Goal: Task Accomplishment & Management: Complete application form

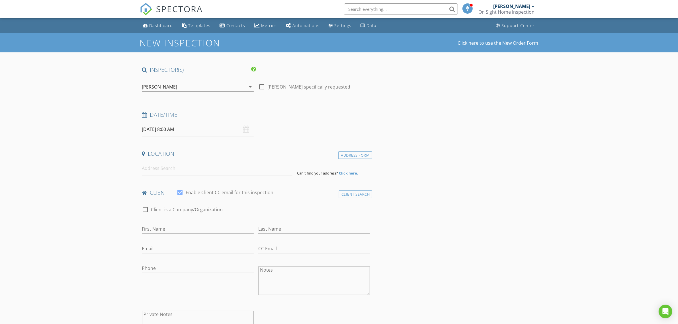
click at [154, 131] on input "08/29/2025 8:00 AM" at bounding box center [198, 129] width 112 height 14
type input "09/05/2025 8:00 AM"
select select "8"
type input "09/05/2025 9:00 AM"
type input "09"
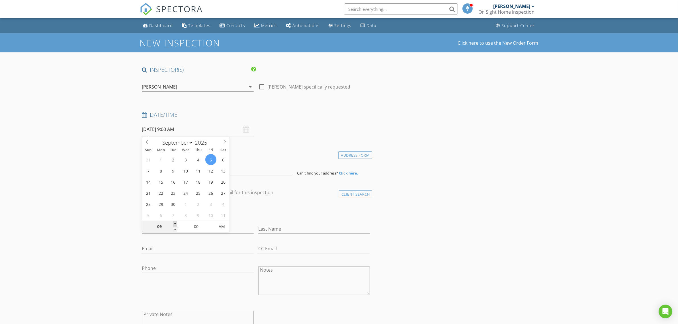
click at [173, 223] on span at bounding box center [175, 224] width 4 height 6
type input "09/05/2025 10:00 AM"
type input "10"
click at [173, 223] on span at bounding box center [175, 224] width 4 height 6
type input "09/05/2025 11:00 AM"
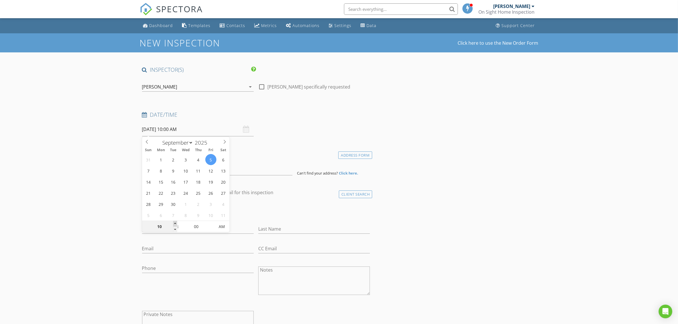
type input "11"
click at [173, 223] on span at bounding box center [175, 224] width 4 height 6
click at [239, 172] on input at bounding box center [217, 168] width 150 height 14
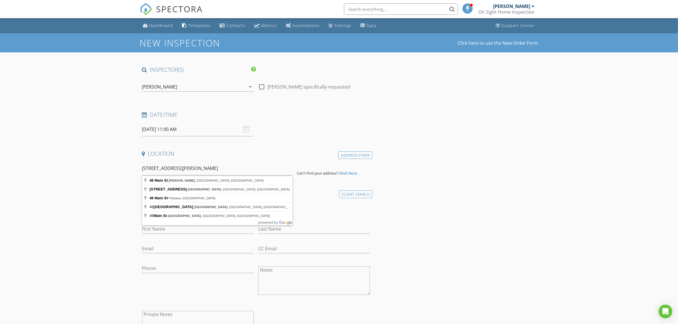
type input "46 Main St, Tara, ON, Canada"
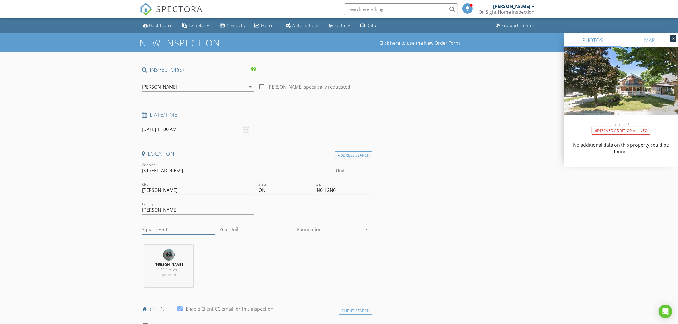
click at [146, 230] on input "Square Feet" at bounding box center [178, 229] width 73 height 9
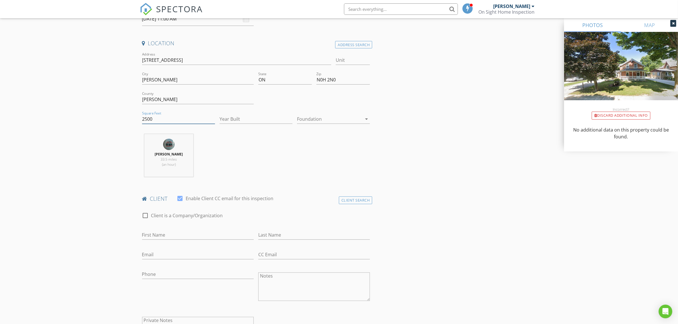
scroll to position [142, 0]
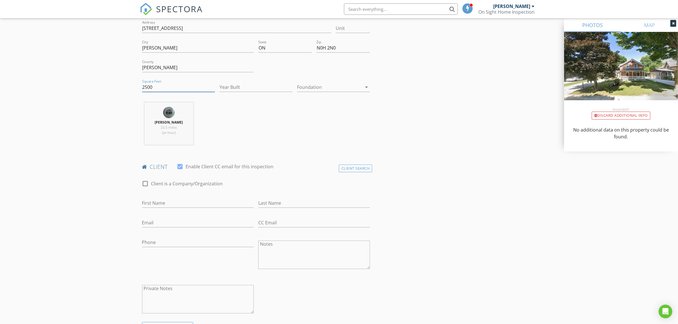
type input "2500"
click at [154, 203] on input "First Name" at bounding box center [198, 202] width 112 height 9
type input "Jamen"
type input "Ford"
type input "jamen.ford@gmail.com"
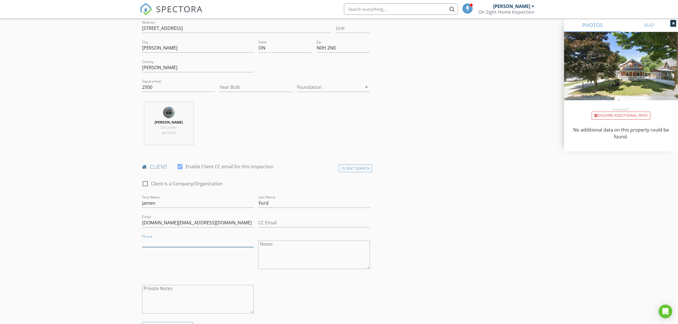
click at [147, 242] on input "Phone" at bounding box center [198, 242] width 112 height 9
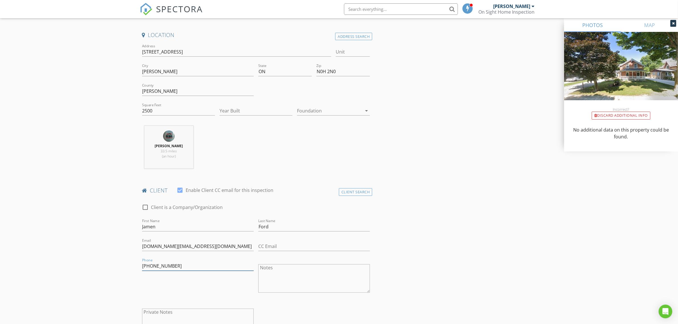
scroll to position [107, 0]
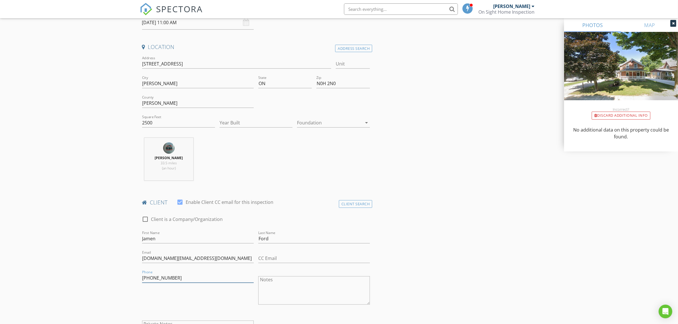
type input "416-878-6900"
click at [315, 121] on div at bounding box center [329, 122] width 65 height 9
click at [308, 138] on div "Basement" at bounding box center [334, 139] width 64 height 7
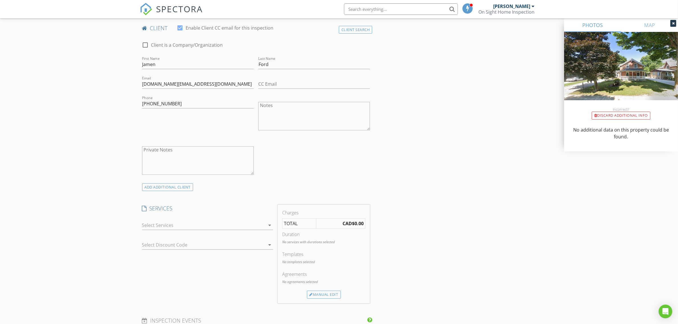
scroll to position [285, 0]
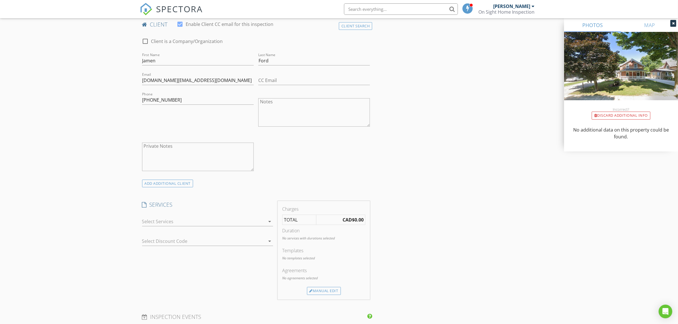
click at [176, 224] on div at bounding box center [203, 221] width 123 height 9
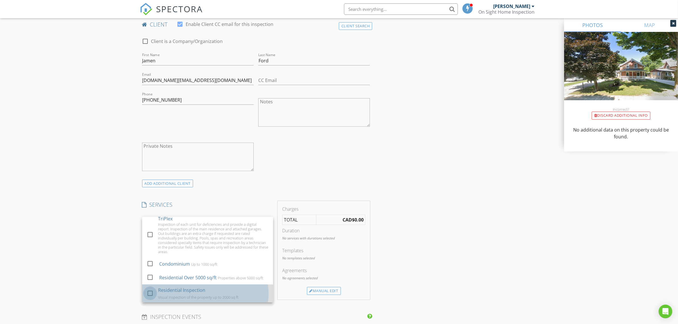
click at [147, 293] on div at bounding box center [150, 293] width 10 height 10
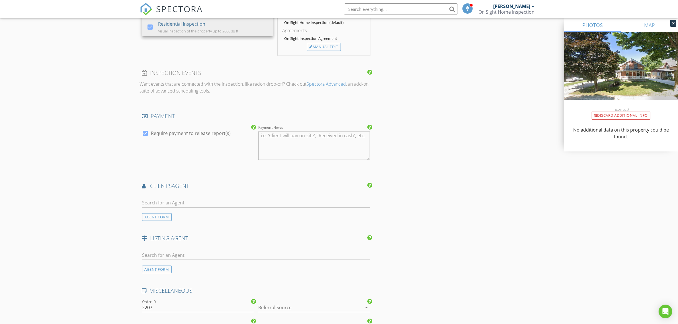
scroll to position [570, 0]
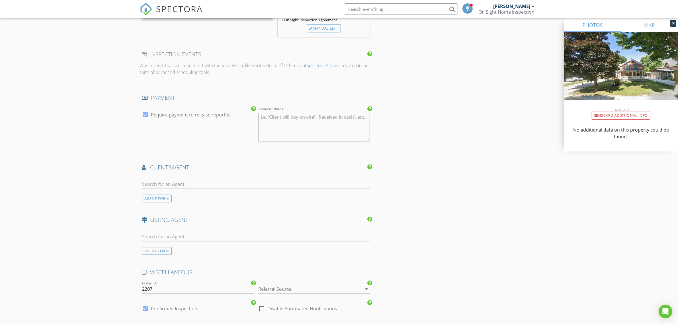
click at [155, 186] on input "text" at bounding box center [256, 184] width 228 height 9
type input "mark"
click at [174, 195] on div "Mark Barbosa" at bounding box center [180, 194] width 44 height 7
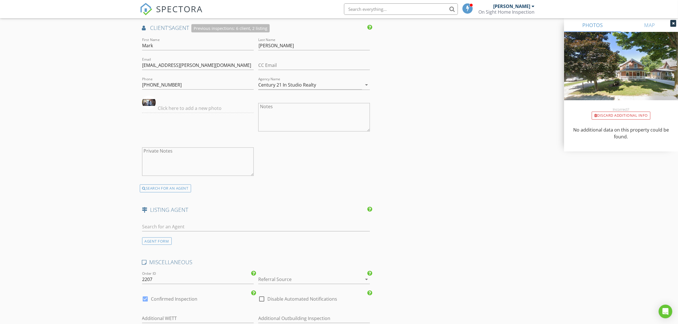
scroll to position [712, 0]
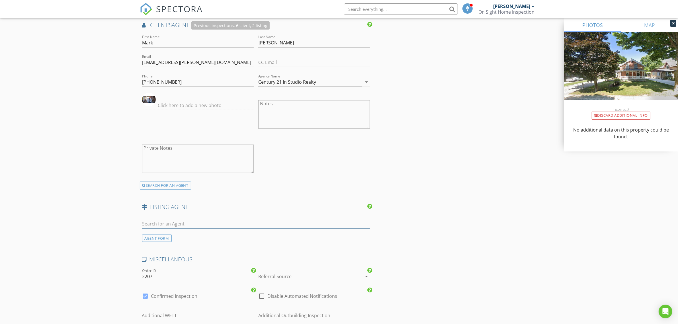
click at [159, 226] on input "text" at bounding box center [256, 223] width 228 height 9
type input "jennifer"
click at [167, 236] on div "Jennifer Tedford" at bounding box center [183, 234] width 50 height 7
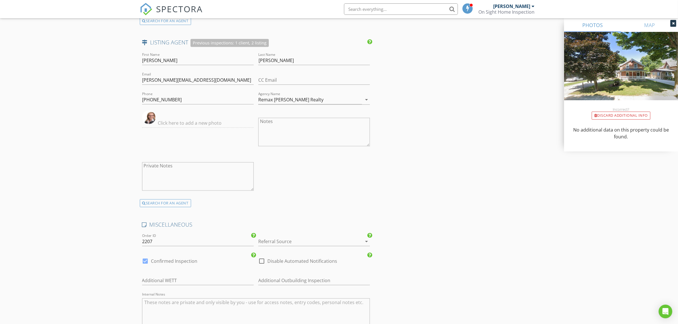
scroll to position [890, 0]
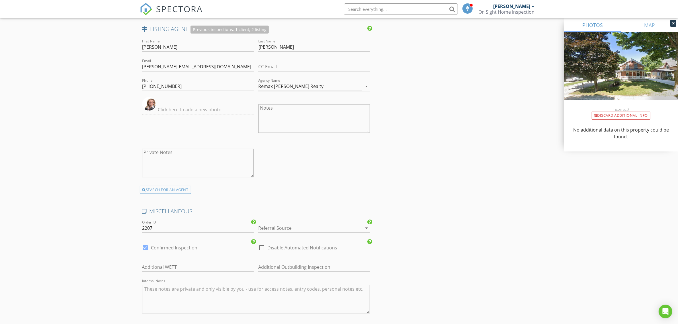
click at [284, 229] on div at bounding box center [306, 228] width 96 height 9
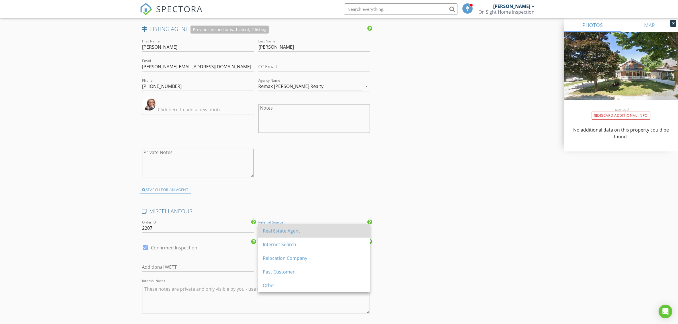
click at [284, 231] on div "Real Estate Agent" at bounding box center [314, 231] width 103 height 7
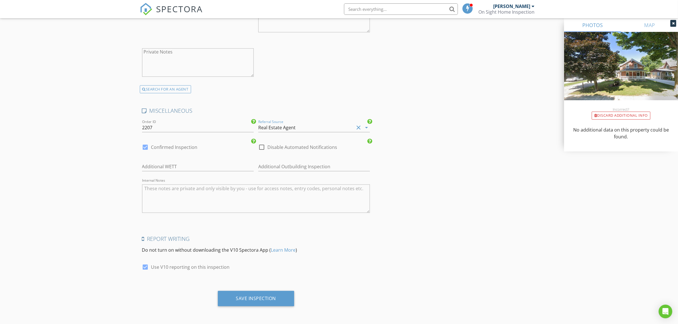
scroll to position [991, 0]
click at [259, 300] on div "Save Inspection" at bounding box center [256, 298] width 40 height 6
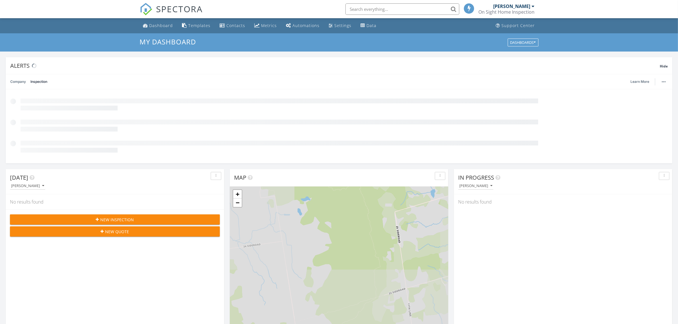
scroll to position [3, 3]
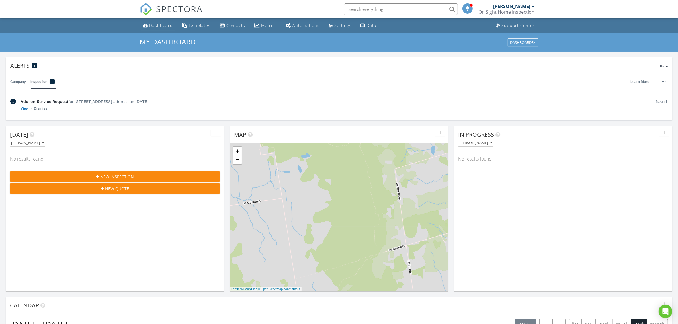
click at [163, 25] on div "Dashboard" at bounding box center [162, 25] width 24 height 5
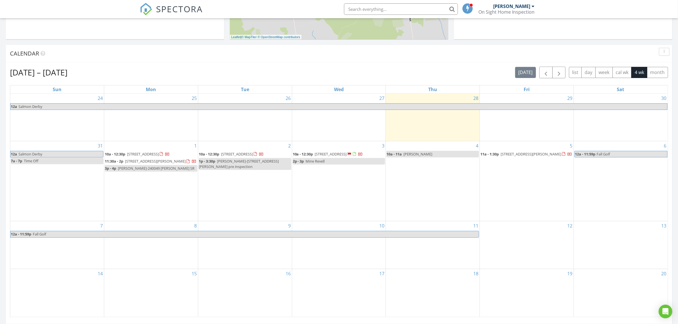
scroll to position [239, 0]
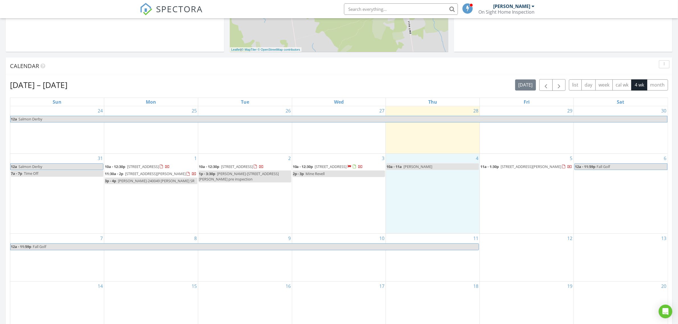
click at [400, 179] on div "4 10a - 11a Steacy DeHaan" at bounding box center [433, 194] width 94 height 80
click at [436, 154] on link "Inspection" at bounding box center [431, 154] width 29 height 9
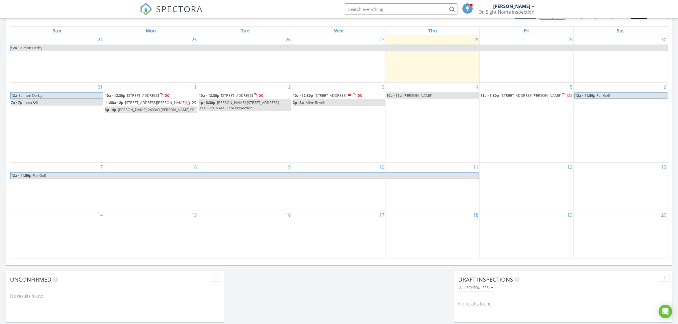
scroll to position [268, 0]
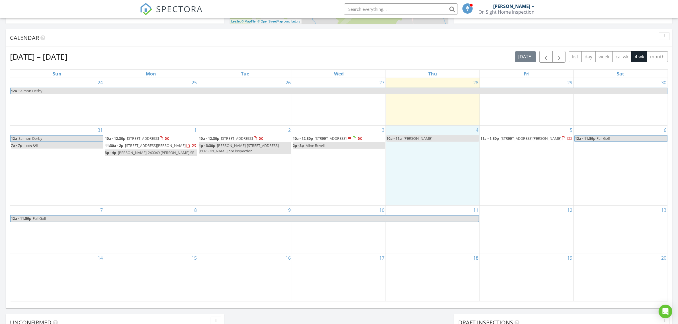
click at [407, 153] on div "4 10a - 11a Steacy DeHaan" at bounding box center [433, 166] width 94 height 80
click at [427, 139] on link "Event" at bounding box center [431, 138] width 29 height 9
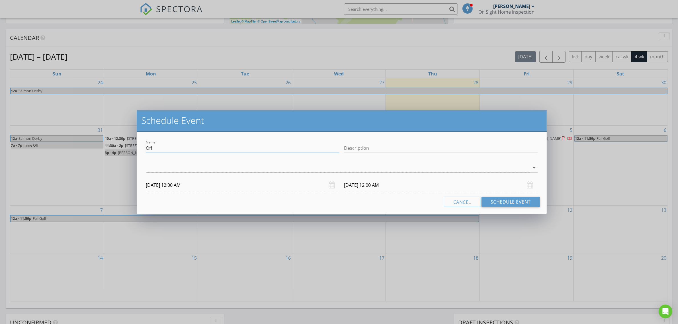
click at [158, 148] on input "Off" at bounding box center [243, 148] width 194 height 9
click at [157, 148] on input "Off" at bounding box center [243, 148] width 194 height 9
type input "Jarek Mjkowicz"
click at [331, 186] on div "09/04/2025 12:00 AM" at bounding box center [243, 185] width 194 height 14
click at [332, 184] on div "09/04/2025 12:00 AM" at bounding box center [243, 185] width 194 height 14
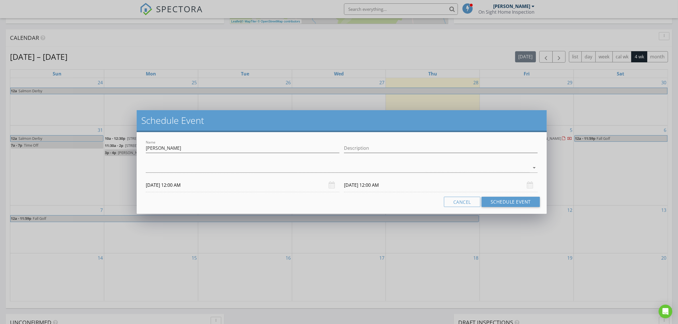
click at [185, 188] on input "09/04/2025 12:00 AM" at bounding box center [243, 185] width 194 height 14
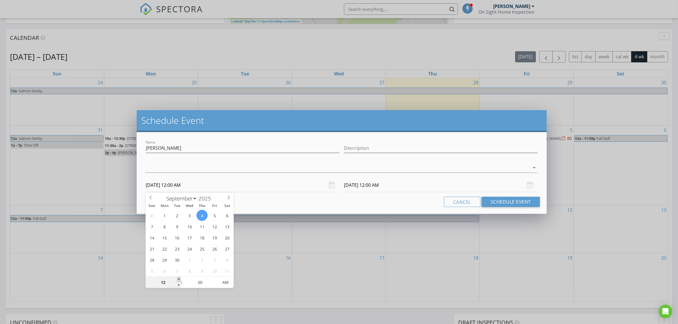
type input "01"
type input "09/04/2025 1:00 AM"
click at [178, 280] on span at bounding box center [179, 280] width 4 height 6
type input "02"
type input "09/04/2025 2:00 AM"
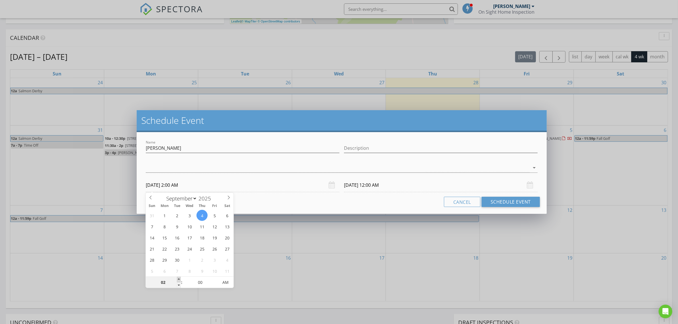
click at [178, 280] on span at bounding box center [179, 280] width 4 height 6
type input "02"
type input "09/05/2025 2:00 AM"
click at [531, 185] on div "09/05/2025 2:00 AM" at bounding box center [441, 185] width 194 height 14
click at [370, 188] on input "09/05/2025 2:00 AM" at bounding box center [441, 185] width 194 height 14
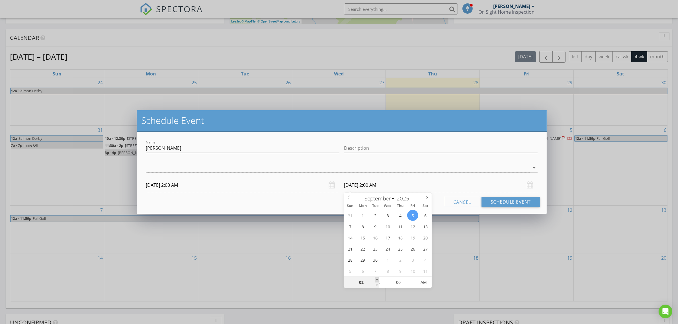
type input "03"
type input "09/05/2025 3:00 AM"
click at [377, 279] on span at bounding box center [377, 280] width 4 height 6
type input "04"
type input "09/05/2025 4:00 AM"
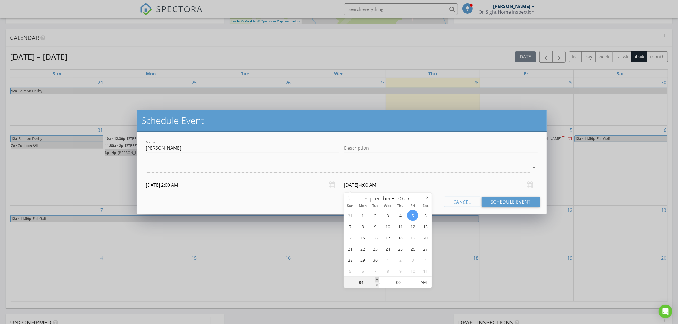
click at [377, 279] on span at bounding box center [377, 280] width 4 height 6
type input "05"
click at [376, 279] on span at bounding box center [377, 280] width 4 height 6
click at [395, 138] on div "Name Jarek Mjkowicz Description check_box_outline_blank Andy Carter arrow_drop_…" at bounding box center [342, 173] width 410 height 82
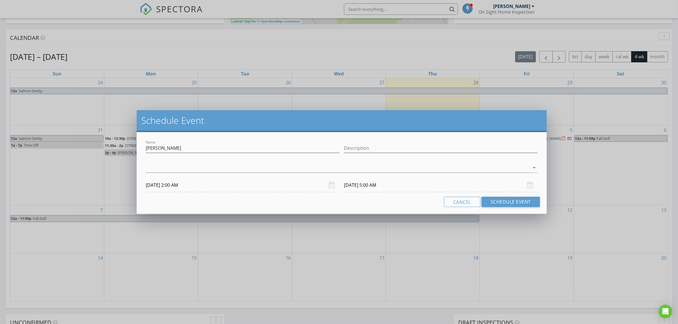
click at [365, 184] on input "09/05/2025 5:00 AM" at bounding box center [441, 185] width 194 height 14
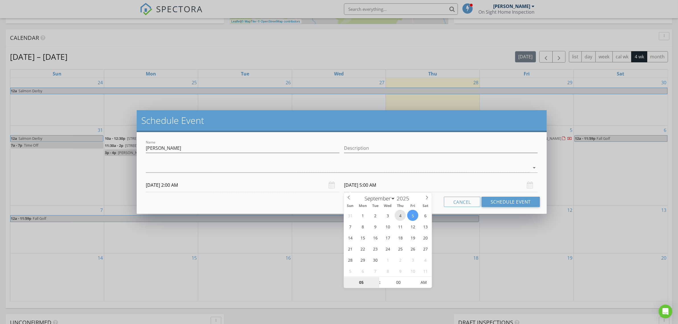
type input "09/04/2025 5:00 AM"
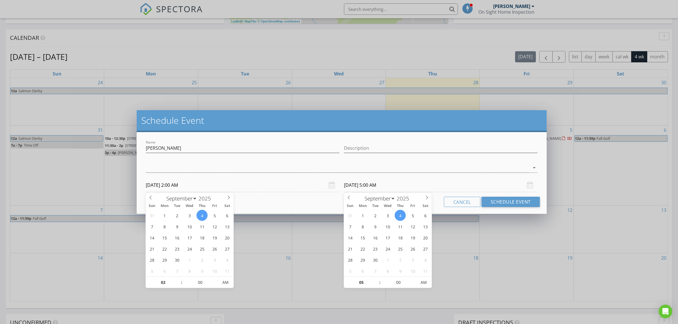
click at [180, 185] on input "09/04/2025 2:00 AM" at bounding box center [243, 185] width 194 height 14
type input "09/04/2025 2:00 PM"
type input "09/04/2025 5:00 PM"
click at [224, 282] on span "AM" at bounding box center [226, 282] width 16 height 11
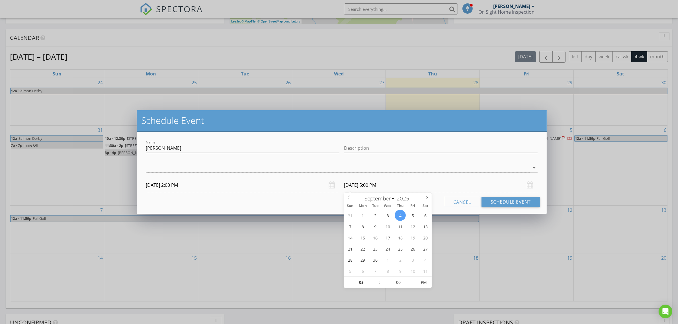
click at [362, 183] on input "09/04/2025 5:00 PM" at bounding box center [441, 185] width 194 height 14
click at [321, 181] on input "09/04/2025 2:00 PM" at bounding box center [243, 185] width 194 height 14
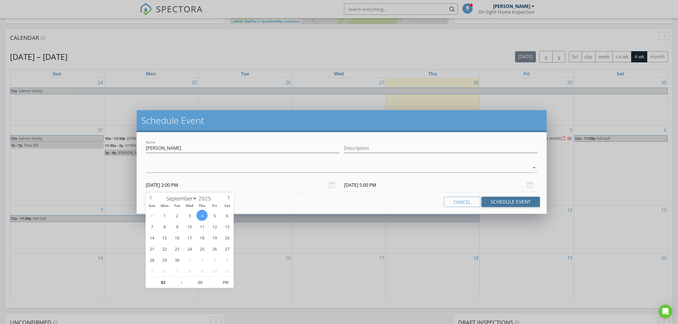
drag, startPoint x: 503, startPoint y: 200, endPoint x: 399, endPoint y: 23, distance: 205.2
click at [503, 201] on button "Schedule Event" at bounding box center [511, 202] width 58 height 10
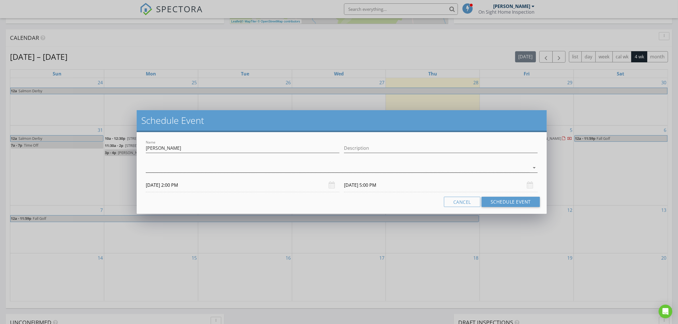
click at [533, 165] on icon "arrow_drop_down" at bounding box center [534, 167] width 7 height 7
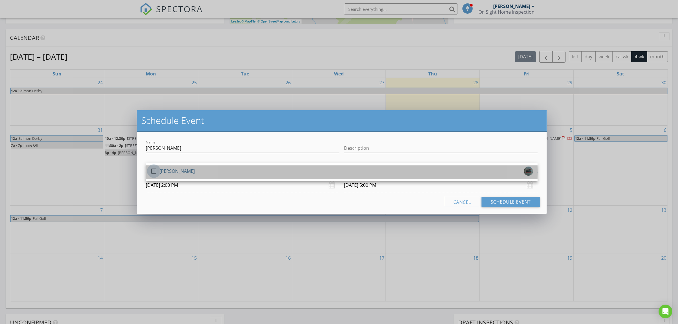
click at [154, 170] on div at bounding box center [154, 171] width 10 height 10
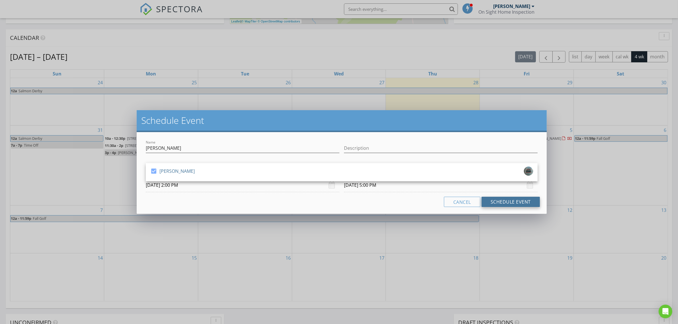
click at [510, 202] on button "Schedule Event" at bounding box center [511, 202] width 58 height 10
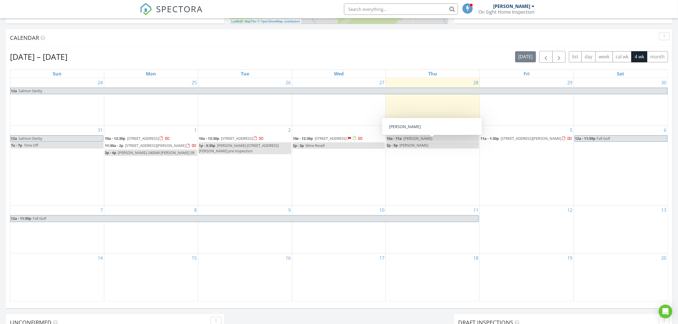
click at [412, 143] on span "Jarek Mjkowicz" at bounding box center [414, 145] width 29 height 5
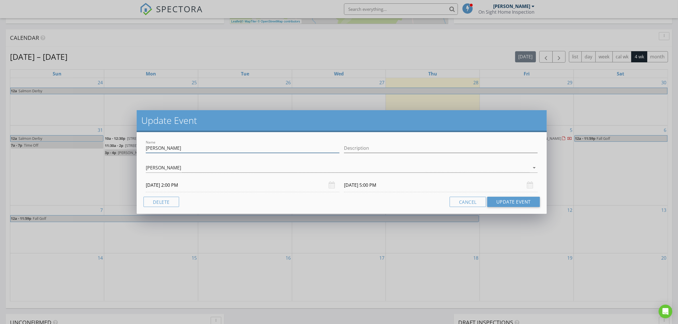
click at [161, 147] on input "Jarek Mjkowicz" at bounding box center [243, 148] width 194 height 9
type input "Jarek Majkowicz"
click at [509, 200] on button "Update Event" at bounding box center [513, 202] width 53 height 10
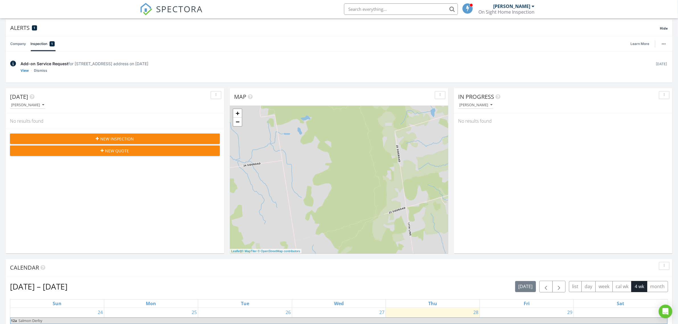
scroll to position [19, 0]
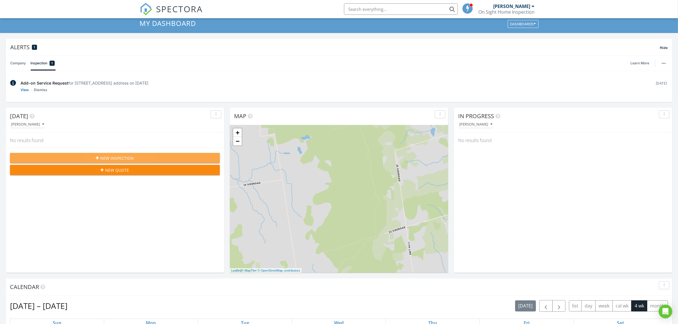
click at [120, 155] on button "New Inspection" at bounding box center [115, 158] width 210 height 10
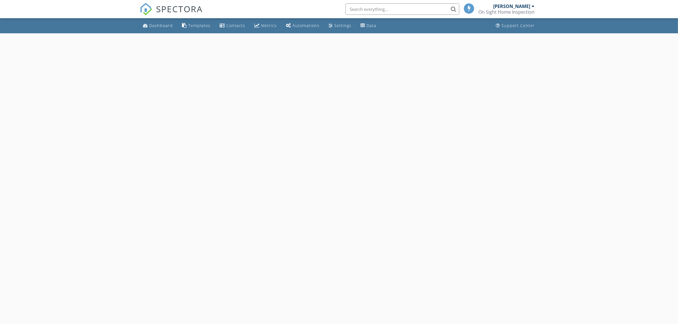
select select "7"
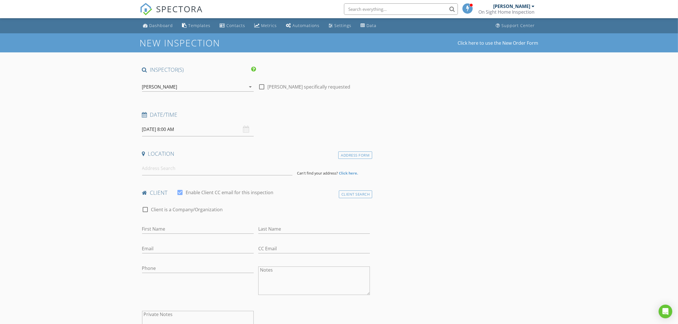
click at [161, 132] on input "[DATE] 8:00 AM" at bounding box center [198, 129] width 112 height 14
type input "09"
type input "[DATE] 9:00 AM"
click at [176, 223] on span at bounding box center [175, 224] width 4 height 6
type input "10"
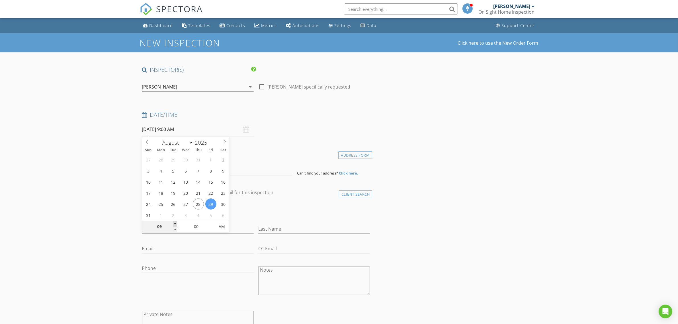
type input "[DATE] 10:00 AM"
click at [176, 223] on span at bounding box center [175, 224] width 4 height 6
type input "11"
type input "[DATE] 11:00 AM"
click at [176, 223] on span at bounding box center [175, 224] width 4 height 6
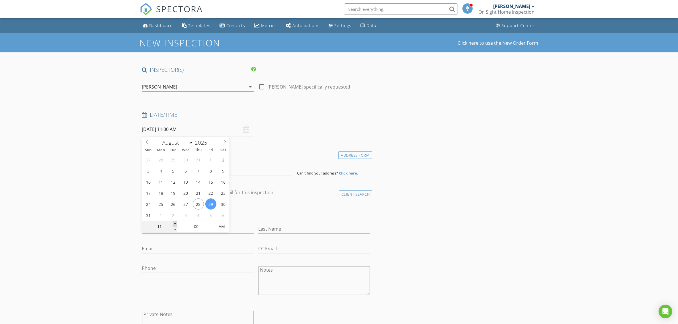
type input "12"
type input "[DATE] 12:00 PM"
click at [176, 223] on span at bounding box center [175, 224] width 4 height 6
type input "01"
type input "[DATE] 1:00 PM"
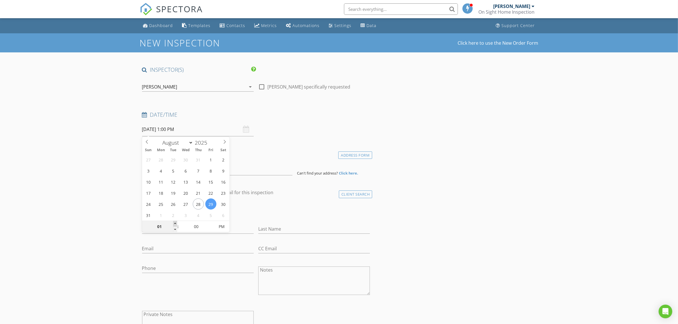
click at [176, 223] on span at bounding box center [175, 224] width 4 height 6
type input "02"
type input "[DATE] 2:00 PM"
click at [176, 223] on span at bounding box center [175, 224] width 4 height 6
select select "8"
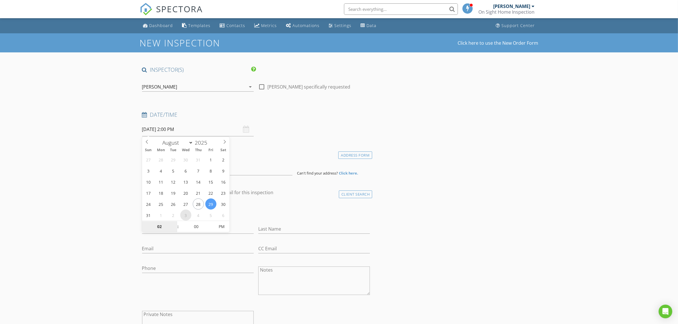
type input "[DATE] 2:00 PM"
click at [240, 171] on input at bounding box center [217, 168] width 150 height 14
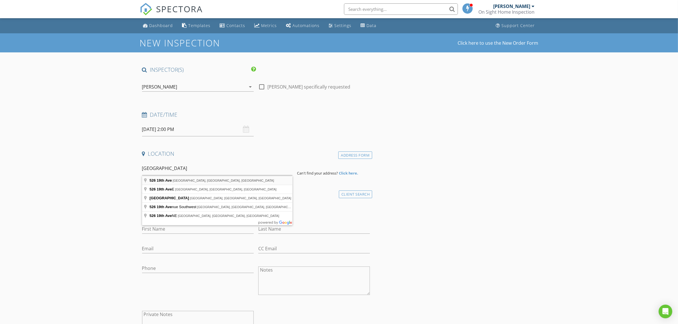
type input "[STREET_ADDRESS]"
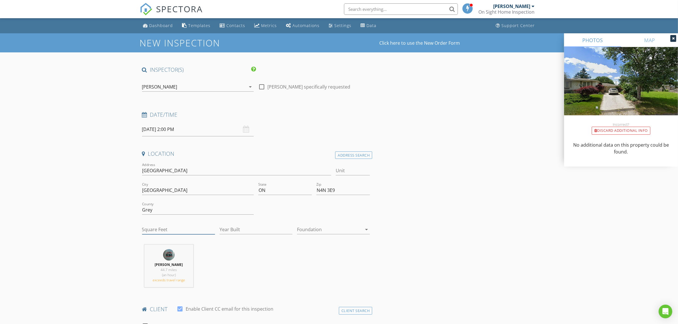
click at [157, 227] on input "Square Feet" at bounding box center [178, 229] width 73 height 9
drag, startPoint x: 322, startPoint y: 227, endPoint x: 321, endPoint y: 230, distance: 3.8
type input "1100"
click at [322, 228] on div at bounding box center [329, 229] width 65 height 9
click at [317, 244] on div "Basement" at bounding box center [334, 245] width 64 height 7
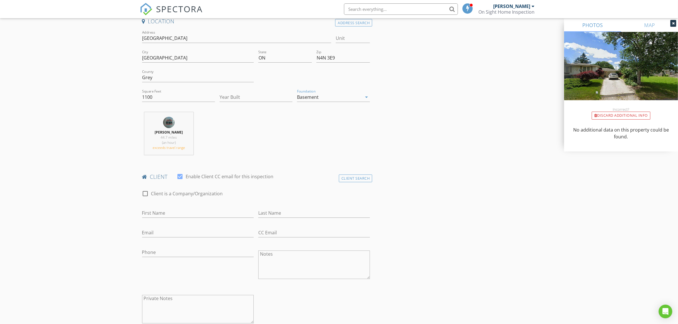
scroll to position [142, 0]
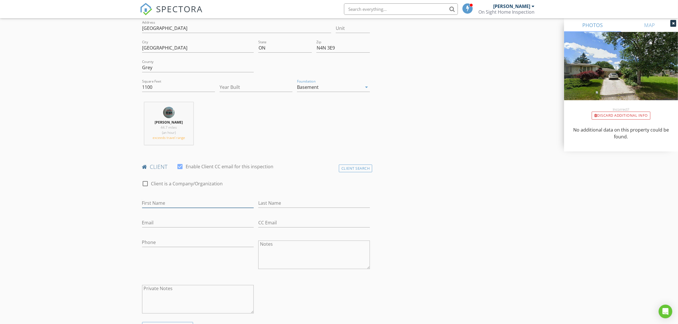
click at [150, 204] on input "First Name" at bounding box center [198, 202] width 112 height 9
type input "Jeremie"
type input "[PERSON_NAME]"
click at [162, 224] on input "Email" at bounding box center [198, 222] width 112 height 9
type input "[EMAIL_ADDRESS][DOMAIN_NAME]"
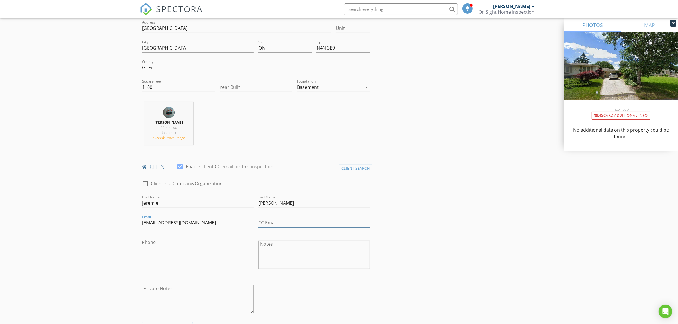
click at [280, 225] on input "CC Email" at bounding box center [314, 222] width 112 height 9
type input "[DOMAIN_NAME][EMAIL_ADDRESS][DEMOGRAPHIC_DATA][DOMAIN_NAME]"
click at [161, 247] on input "Phone" at bounding box center [198, 242] width 112 height 9
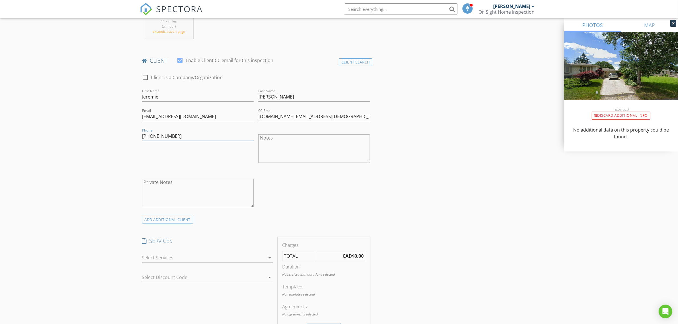
scroll to position [249, 0]
type input "[PHONE_NUMBER]"
click at [265, 257] on div "arrow_drop_down" at bounding box center [269, 257] width 8 height 7
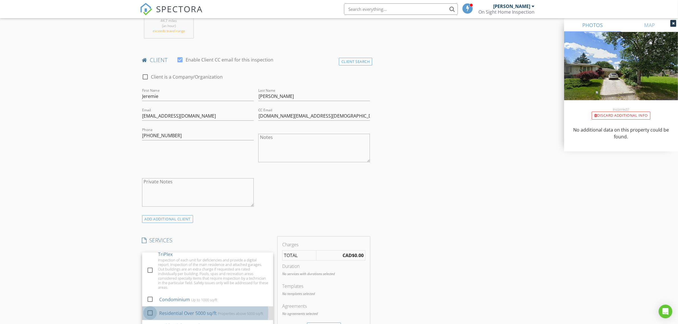
click at [153, 314] on div at bounding box center [150, 313] width 10 height 10
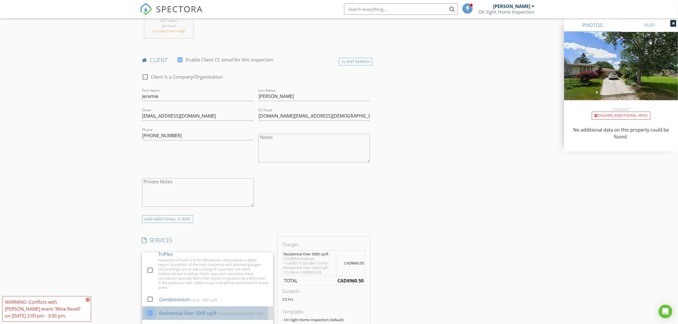
click at [149, 315] on div at bounding box center [150, 313] width 10 height 10
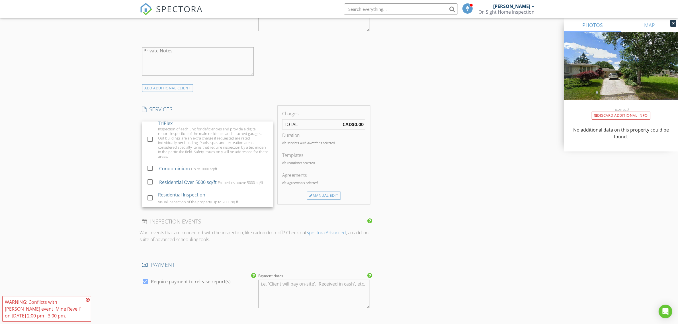
scroll to position [392, 0]
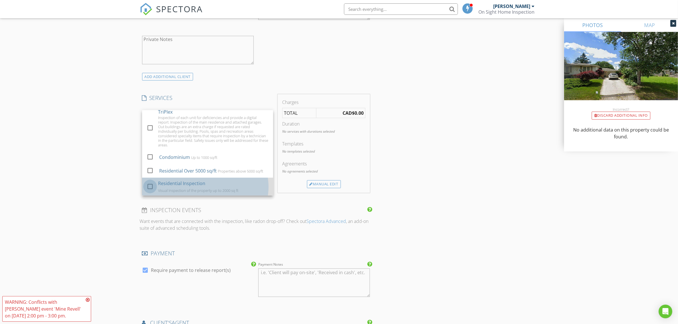
click at [150, 186] on div at bounding box center [150, 187] width 10 height 10
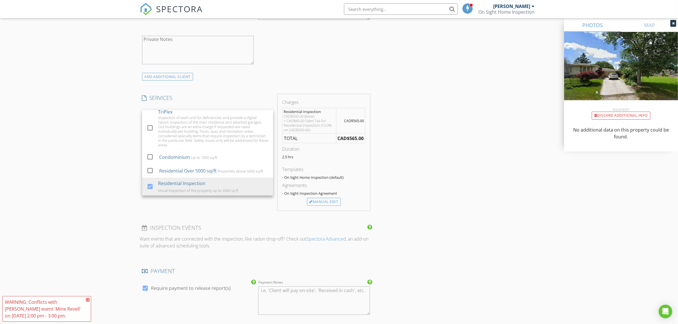
click at [175, 214] on div "INSPECTOR(S) check_box [PERSON_NAME] PRIMARY [PERSON_NAME] arrow_drop_down chec…" at bounding box center [256, 144] width 233 height 938
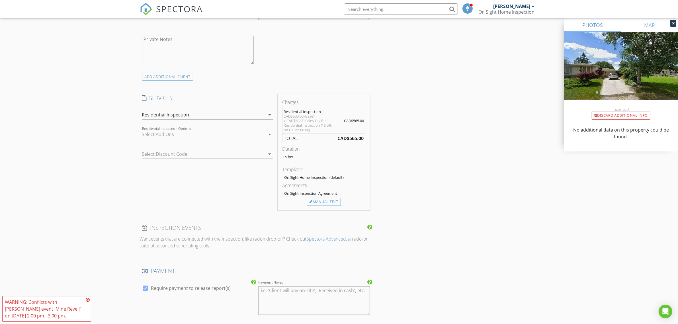
click at [177, 136] on div at bounding box center [203, 134] width 123 height 9
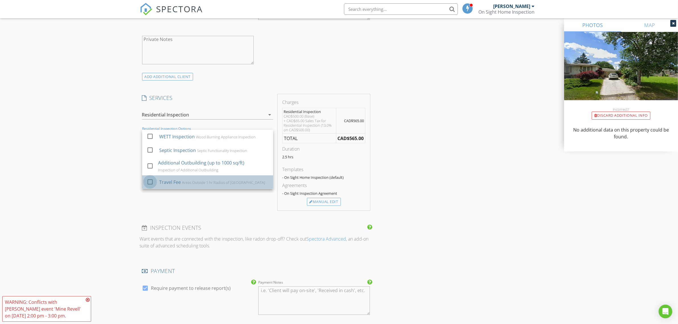
click at [148, 181] on div at bounding box center [150, 182] width 10 height 10
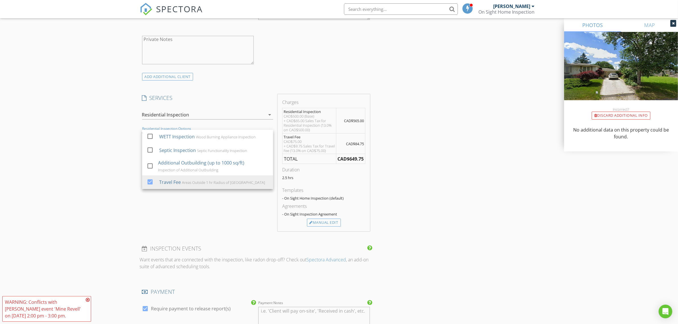
click at [236, 104] on div "SERVICES check_box_outline_blank WETT Inspection of Wood Burning Appliance for …" at bounding box center [208, 162] width 136 height 137
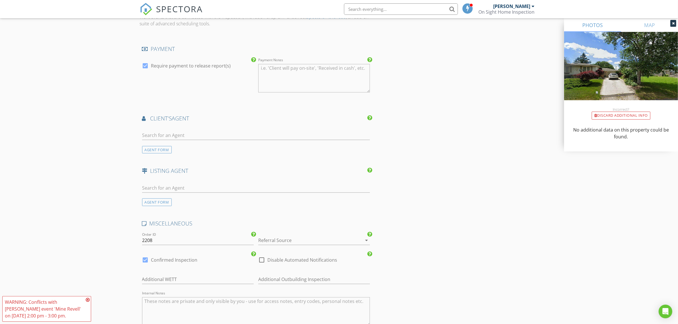
scroll to position [641, 0]
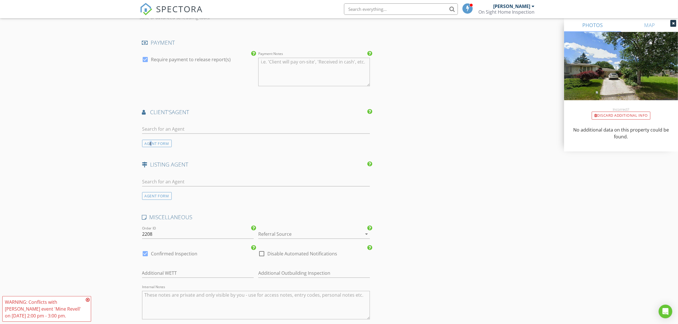
click at [152, 148] on div "AGENT FORM" at bounding box center [157, 144] width 30 height 8
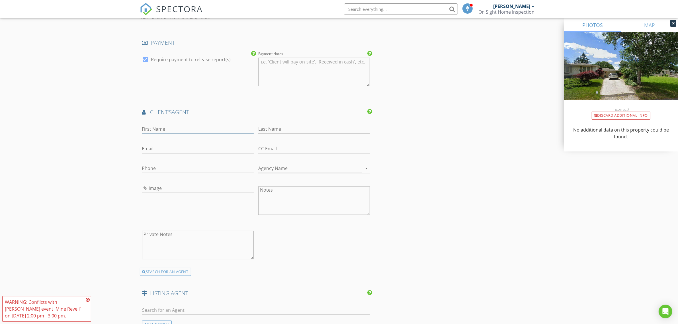
click at [150, 134] on input "First Name" at bounding box center [198, 128] width 112 height 9
type input "[PERSON_NAME]"
type input "Revell"
click at [159, 153] on input "Email" at bounding box center [198, 148] width 112 height 9
type input "[EMAIL_ADDRESS][DOMAIN_NAME]"
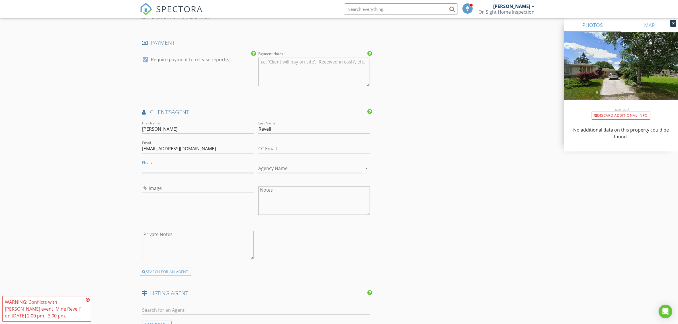
click at [157, 173] on input "Phone" at bounding box center [198, 168] width 112 height 9
type input "[PHONE_NUMBER]"
click at [280, 173] on input "Agency Name" at bounding box center [310, 168] width 104 height 9
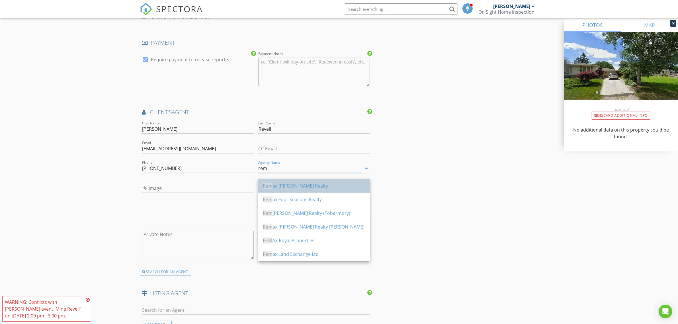
click at [302, 186] on div "Rem ax [PERSON_NAME] Realty" at bounding box center [314, 186] width 103 height 7
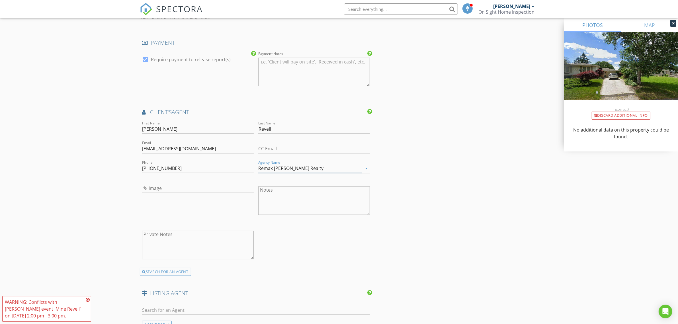
type input "Remax [PERSON_NAME] Realty"
click at [146, 193] on input "Image" at bounding box center [198, 188] width 112 height 9
type input "[PERSON_NAME].jpg"
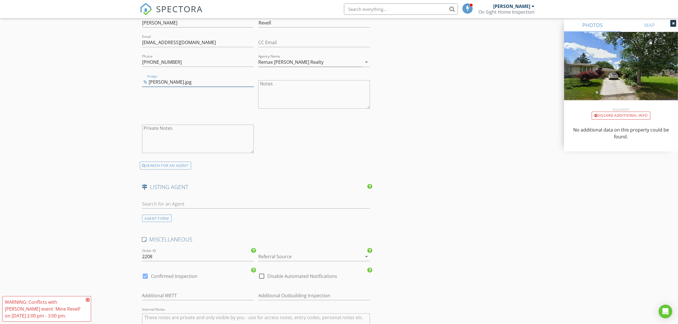
scroll to position [748, 0]
click at [148, 207] on input "text" at bounding box center [256, 203] width 228 height 9
type input "stepha"
click at [165, 217] on div "[PERSON_NAME]" at bounding box center [186, 213] width 56 height 7
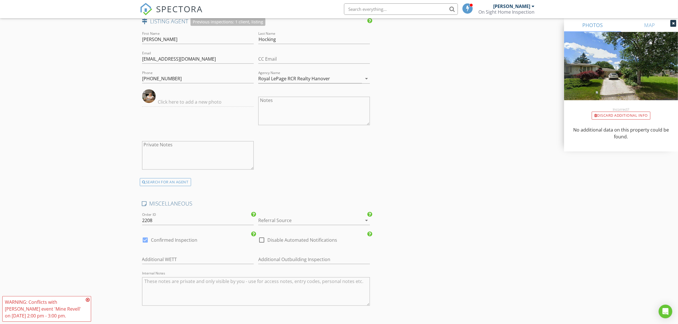
scroll to position [926, 0]
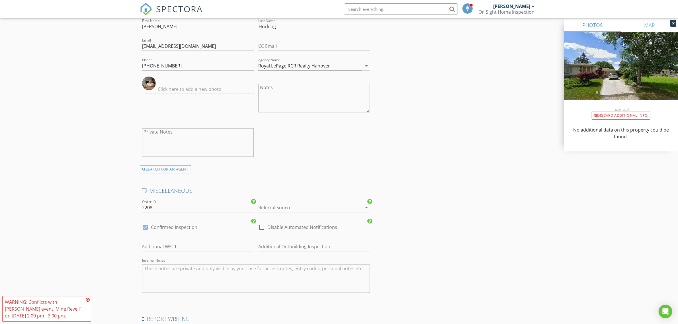
click at [265, 212] on div at bounding box center [306, 207] width 96 height 9
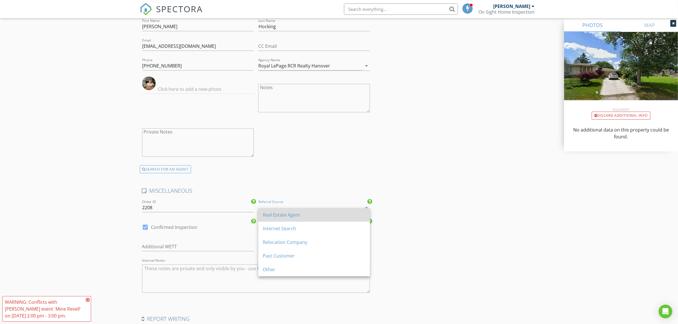
click at [266, 213] on div "Real Estate Agent" at bounding box center [314, 215] width 103 height 7
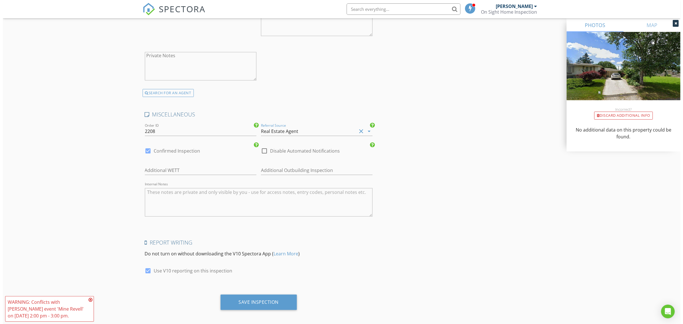
scroll to position [1011, 0]
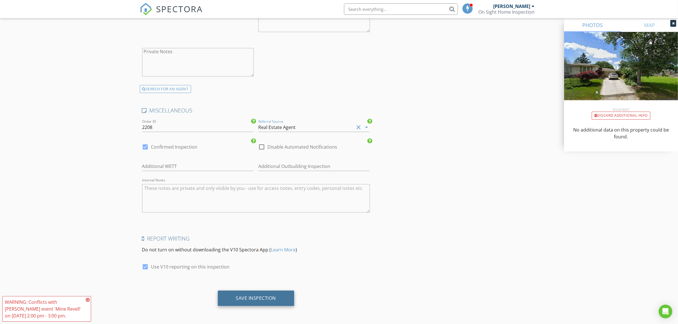
click at [251, 300] on div "Save Inspection" at bounding box center [256, 298] width 40 height 6
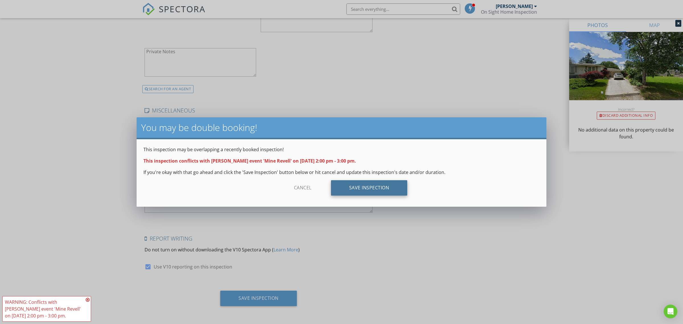
click at [384, 191] on div "Save Inspection" at bounding box center [369, 187] width 77 height 15
